Goal: Information Seeking & Learning: Learn about a topic

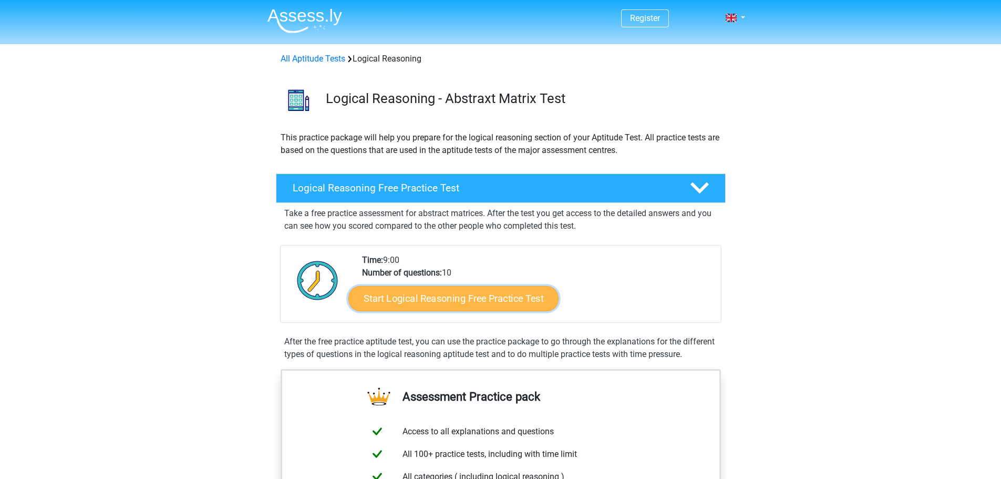
click at [420, 300] on link "Start Logical Reasoning Free Practice Test" at bounding box center [454, 297] width 210 height 25
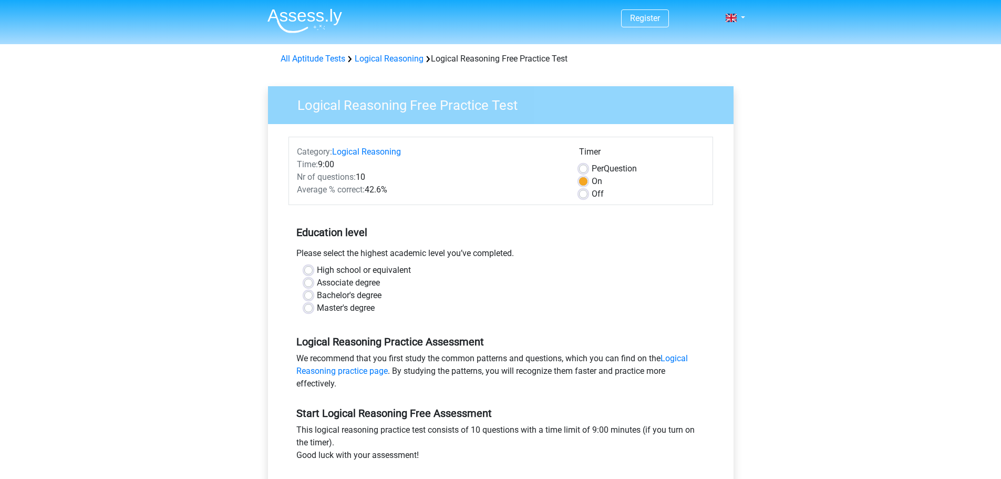
click at [317, 310] on label "Master's degree" at bounding box center [346, 308] width 58 height 13
click at [311, 310] on input "Master's degree" at bounding box center [308, 307] width 8 height 11
radio input "true"
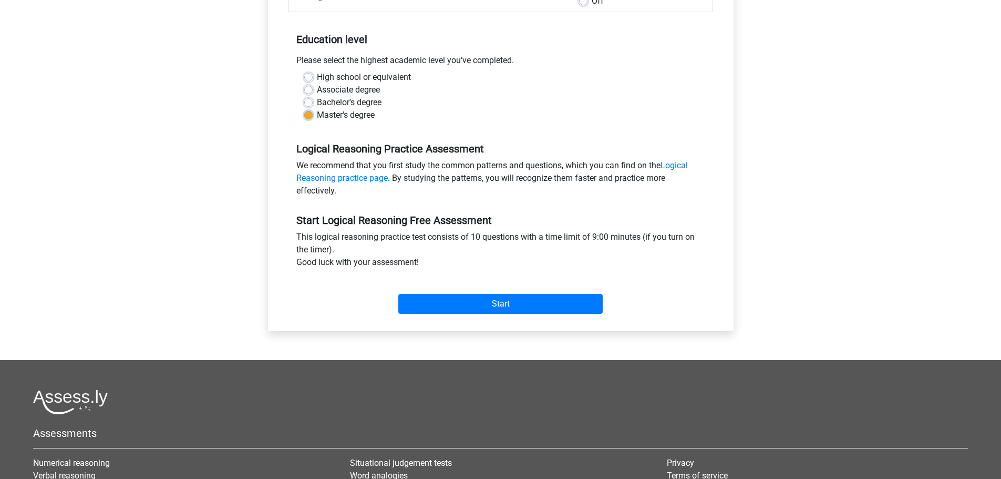
scroll to position [210, 0]
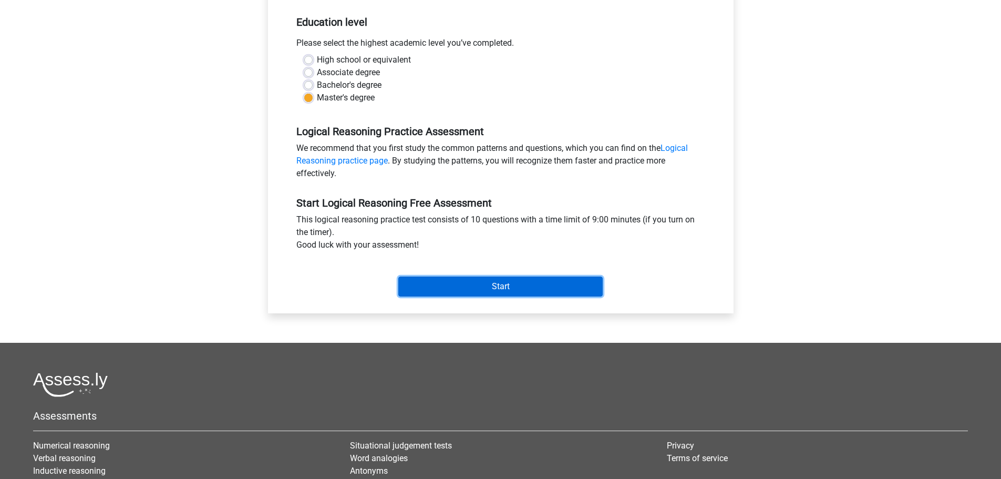
click at [465, 284] on input "Start" at bounding box center [500, 287] width 204 height 20
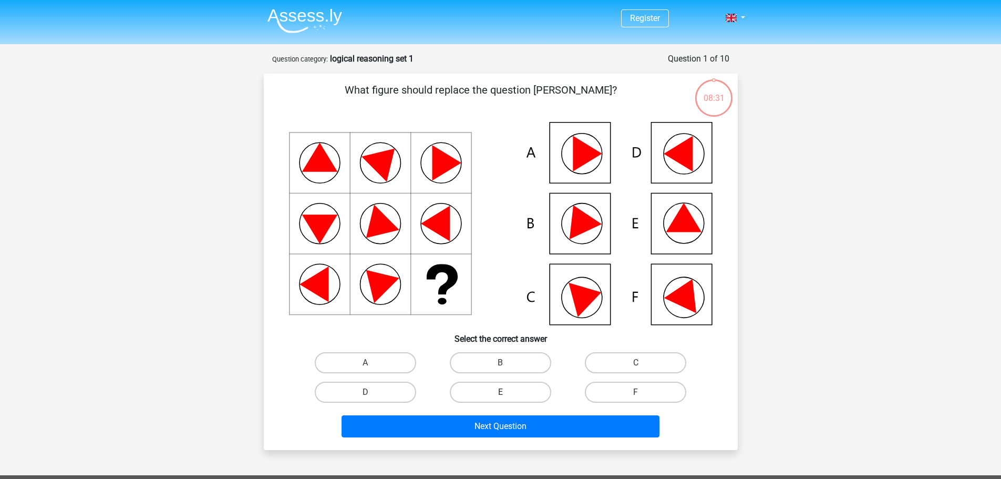
click at [530, 391] on label "E" at bounding box center [500, 392] width 101 height 21
click at [507, 392] on input "E" at bounding box center [503, 395] width 7 height 7
radio input "true"
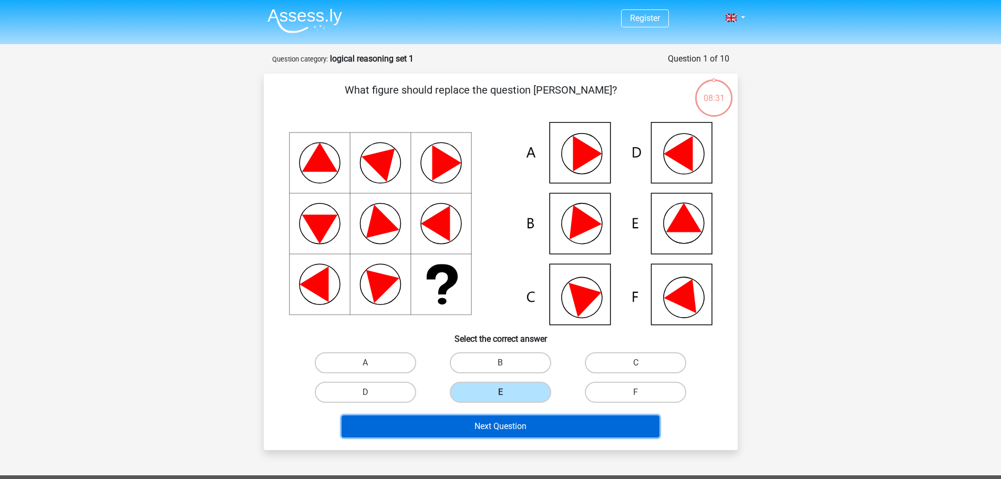
click at [518, 422] on button "Next Question" at bounding box center [501, 426] width 318 height 22
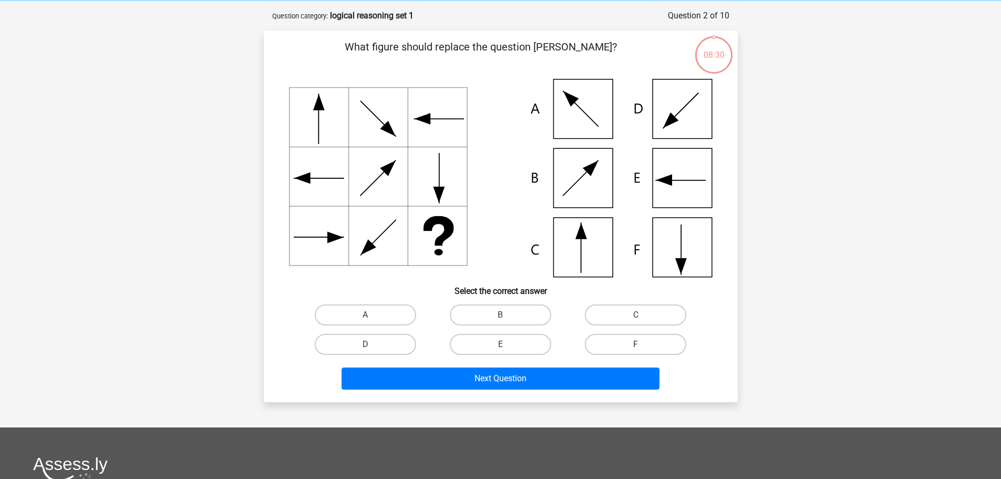
scroll to position [53, 0]
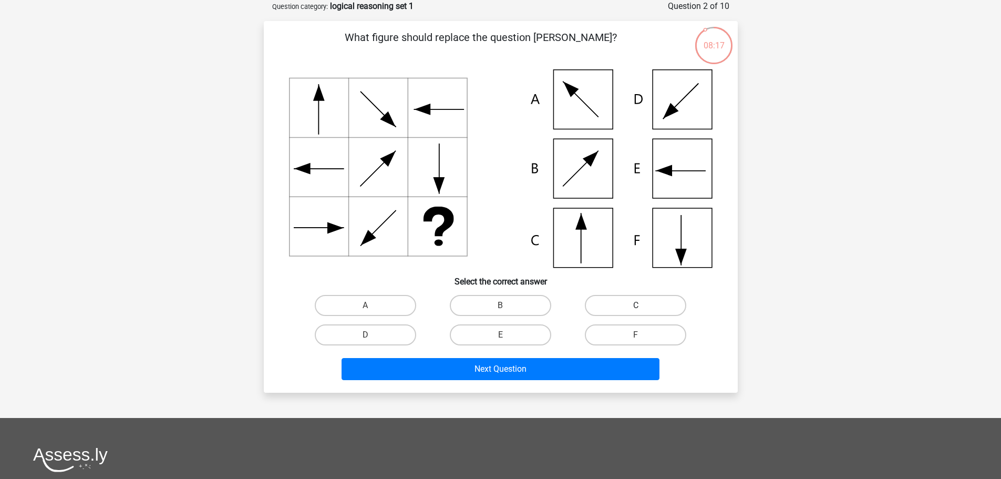
click at [628, 301] on label "C" at bounding box center [635, 305] width 101 height 21
click at [636, 305] on input "C" at bounding box center [639, 308] width 7 height 7
radio input "true"
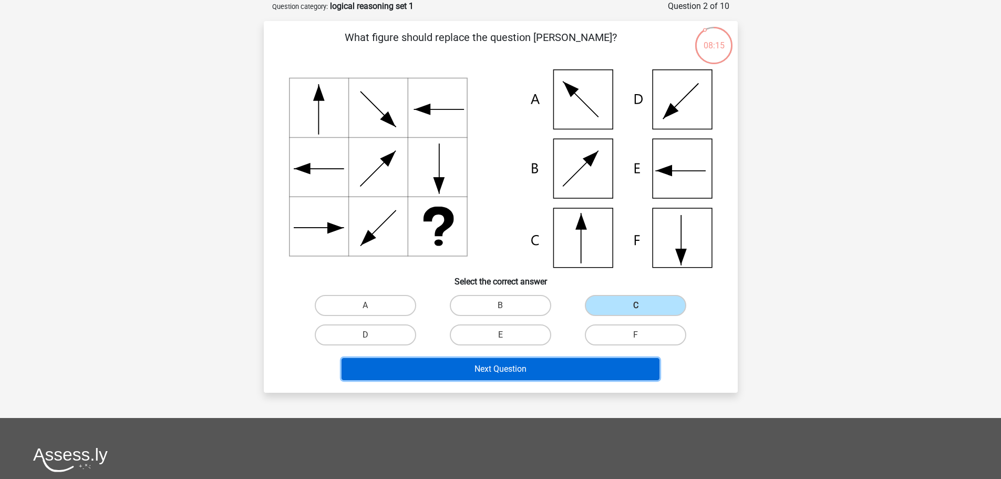
click at [546, 365] on button "Next Question" at bounding box center [501, 369] width 318 height 22
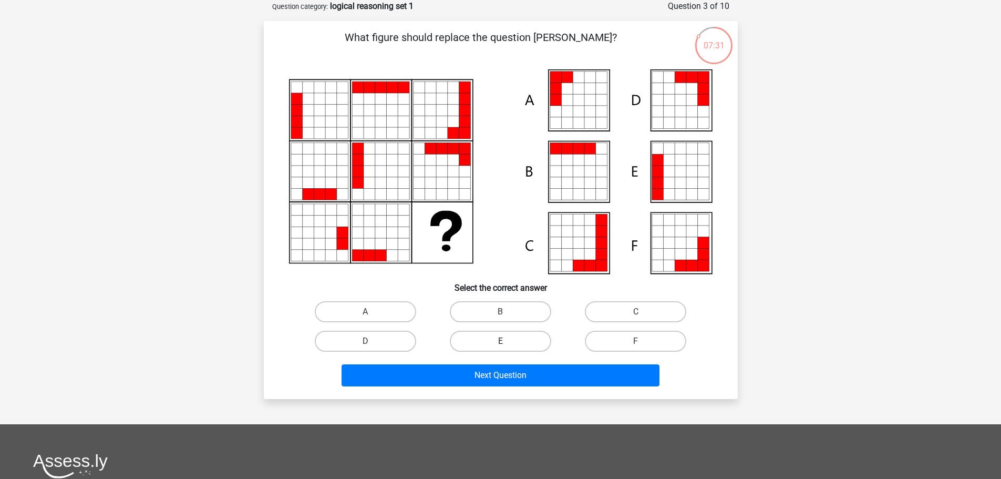
click at [494, 343] on label "E" at bounding box center [500, 341] width 101 height 21
click at [500, 343] on input "E" at bounding box center [503, 344] width 7 height 7
radio input "true"
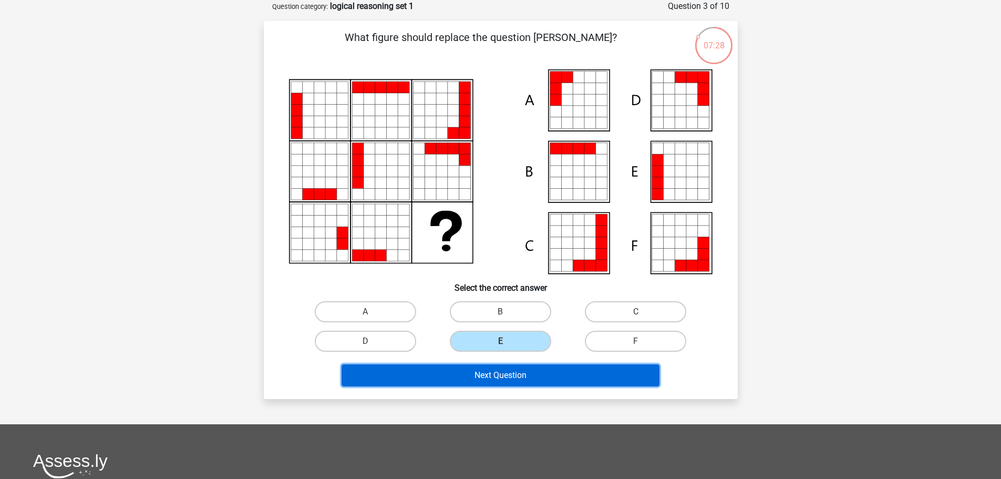
click at [490, 375] on button "Next Question" at bounding box center [501, 375] width 318 height 22
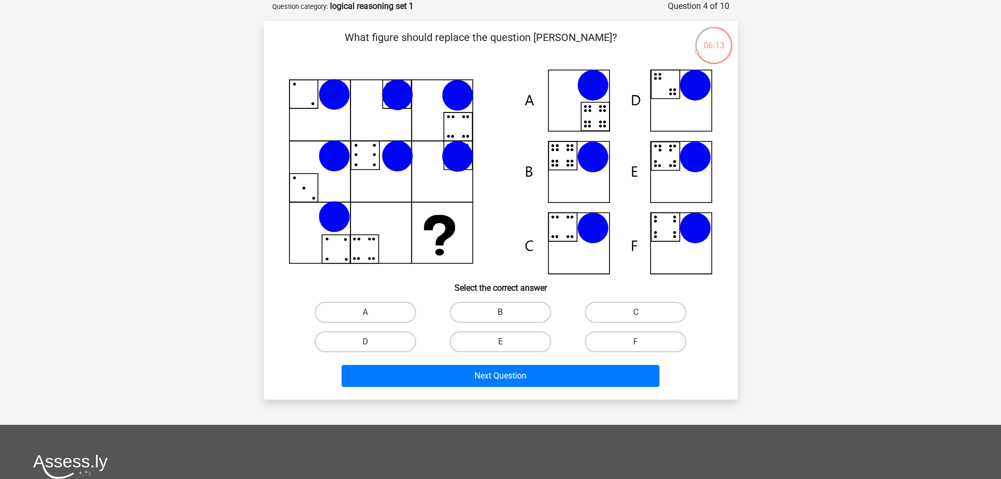
click at [535, 312] on label "B" at bounding box center [500, 312] width 101 height 21
click at [507, 312] on input "B" at bounding box center [503, 315] width 7 height 7
radio input "true"
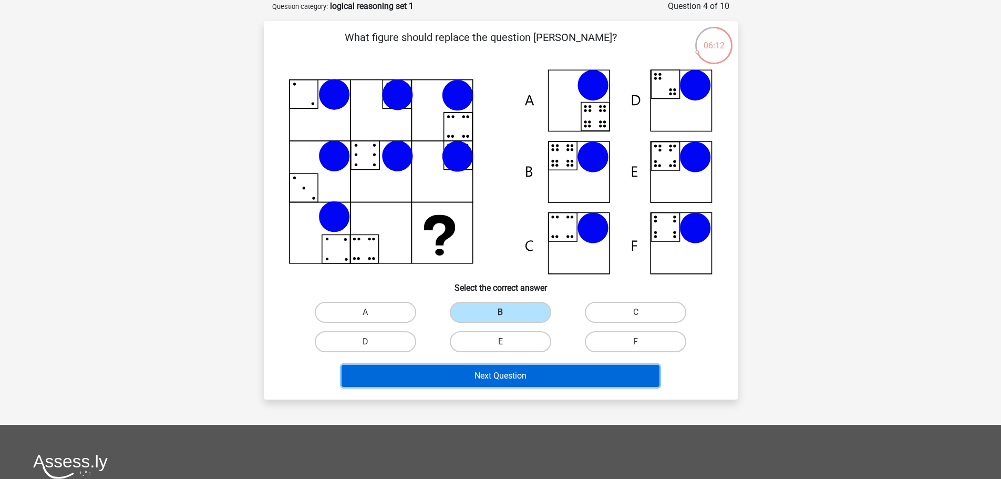
click at [501, 380] on button "Next Question" at bounding box center [501, 376] width 318 height 22
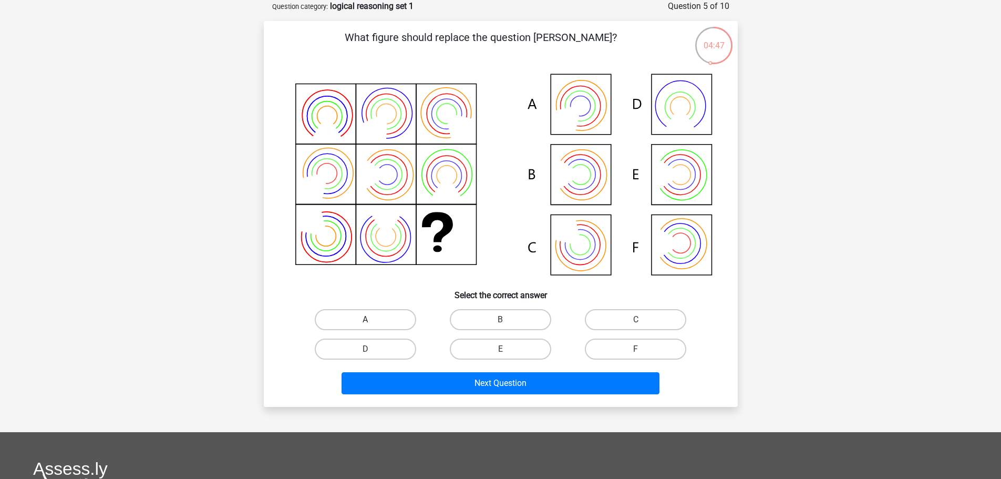
click at [402, 321] on label "A" at bounding box center [365, 319] width 101 height 21
click at [372, 321] on input "A" at bounding box center [368, 323] width 7 height 7
radio input "true"
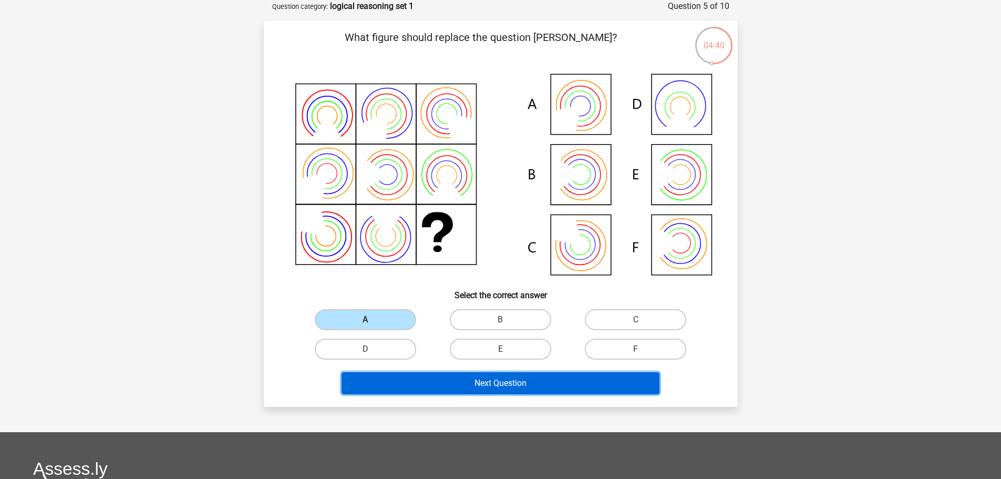
click at [475, 387] on button "Next Question" at bounding box center [501, 383] width 318 height 22
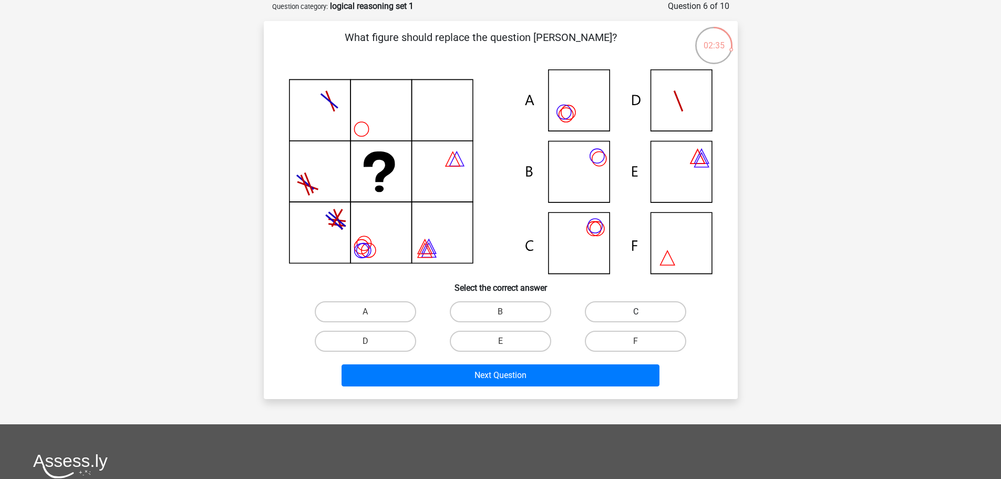
click at [589, 314] on label "C" at bounding box center [635, 311] width 101 height 21
click at [636, 314] on input "C" at bounding box center [639, 315] width 7 height 7
radio input "true"
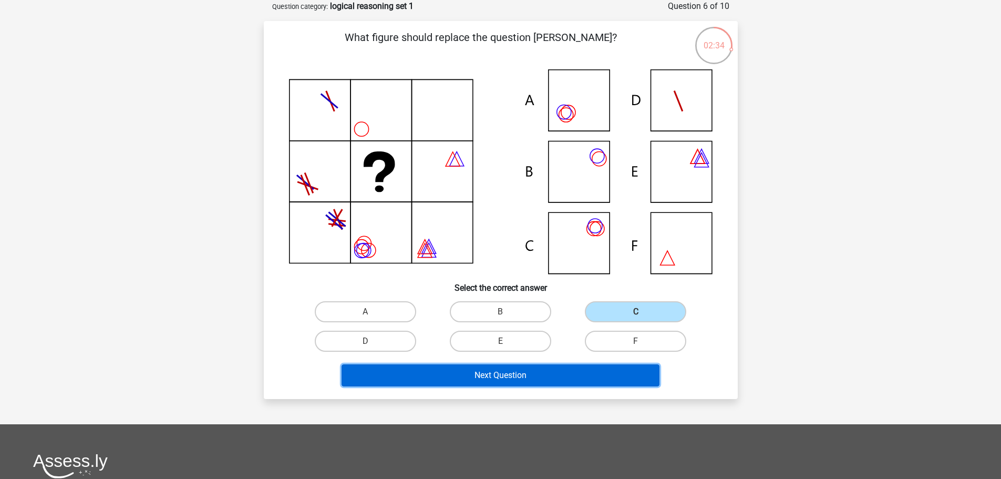
click at [533, 374] on button "Next Question" at bounding box center [501, 375] width 318 height 22
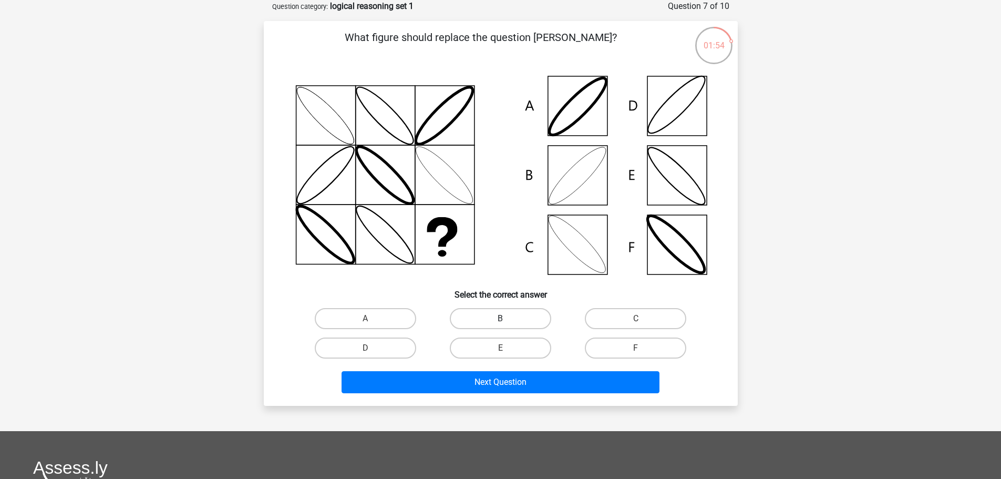
click at [510, 320] on label "B" at bounding box center [500, 318] width 101 height 21
click at [507, 320] on input "B" at bounding box center [503, 322] width 7 height 7
radio input "true"
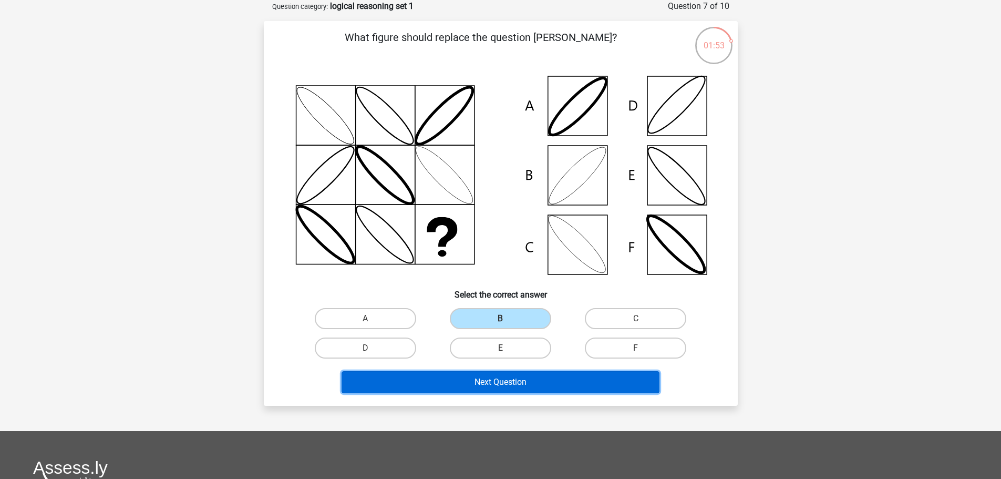
click at [521, 388] on button "Next Question" at bounding box center [501, 382] width 318 height 22
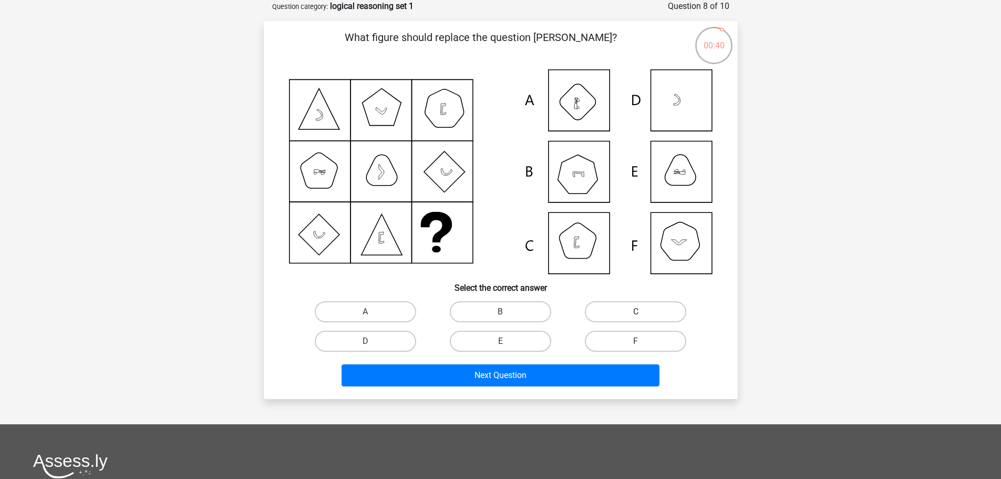
click at [623, 309] on label "C" at bounding box center [635, 311] width 101 height 21
click at [636, 312] on input "C" at bounding box center [639, 315] width 7 height 7
radio input "true"
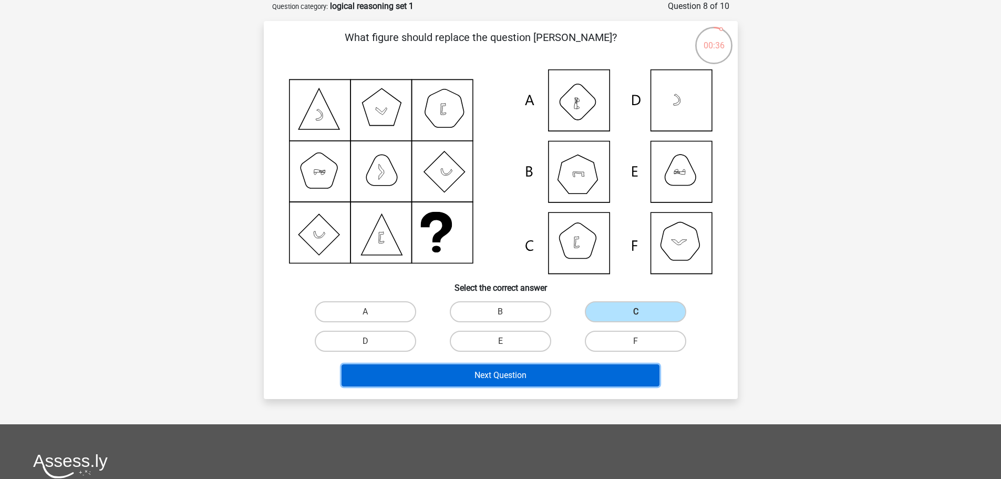
click at [517, 370] on button "Next Question" at bounding box center [501, 375] width 318 height 22
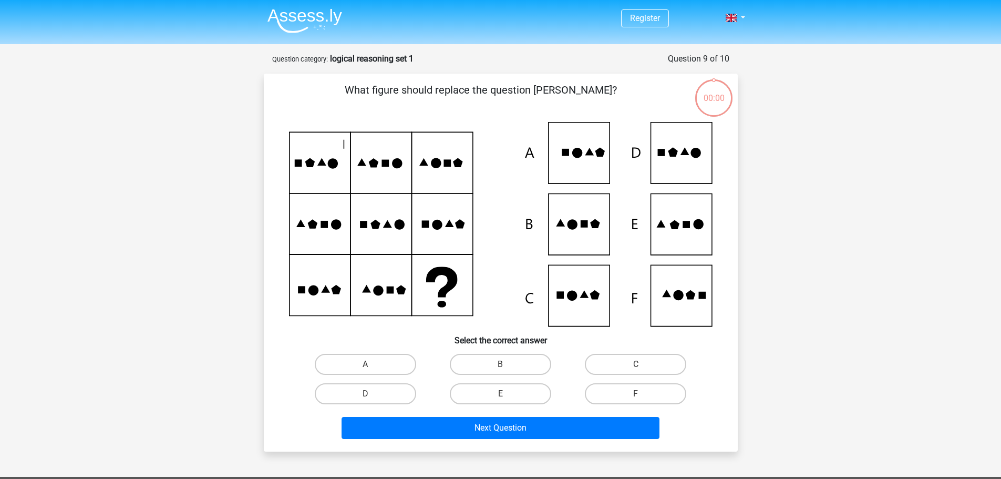
scroll to position [53, 0]
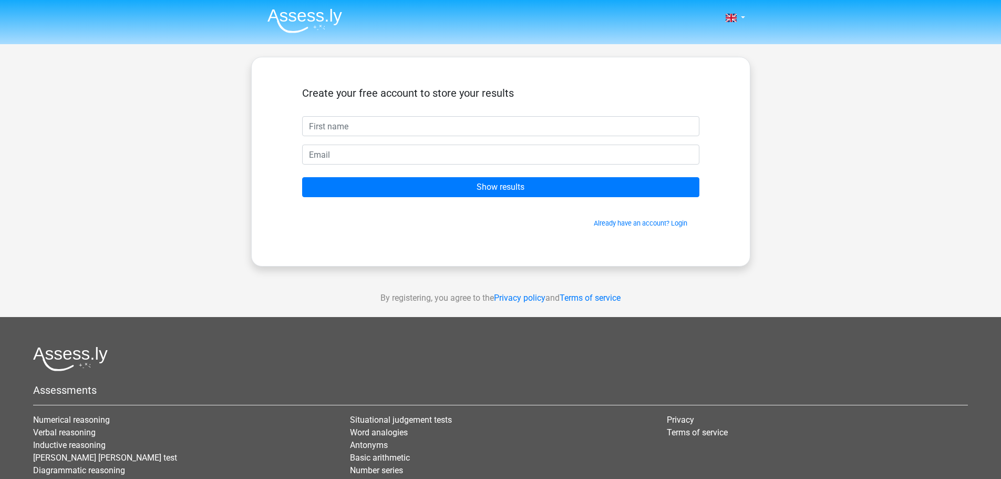
click at [347, 119] on input "text" at bounding box center [500, 126] width 397 height 20
click at [346, 121] on input "text" at bounding box center [500, 126] width 397 height 20
click at [344, 127] on input "text" at bounding box center [500, 126] width 397 height 20
